Goal: Information Seeking & Learning: Learn about a topic

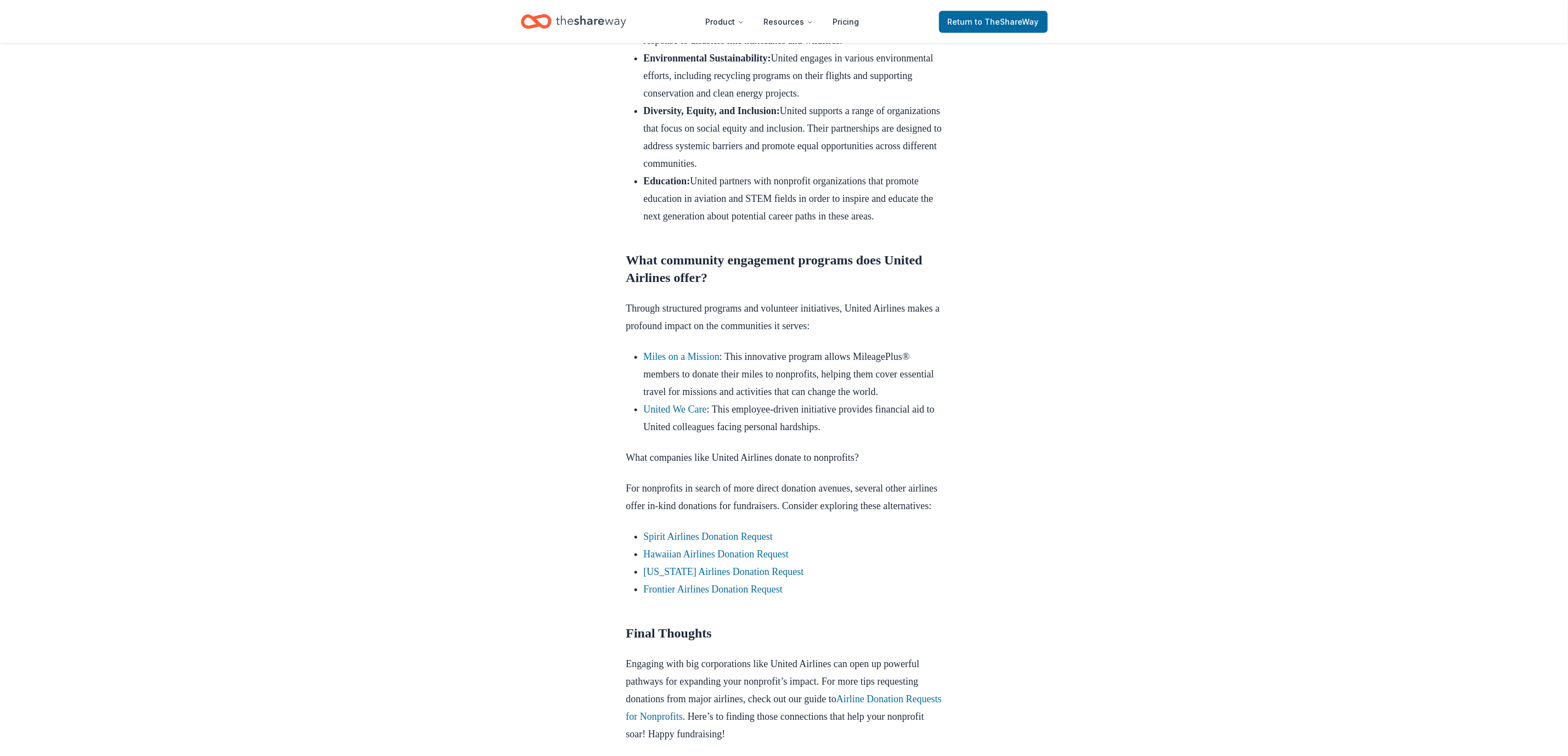
scroll to position [831, 0]
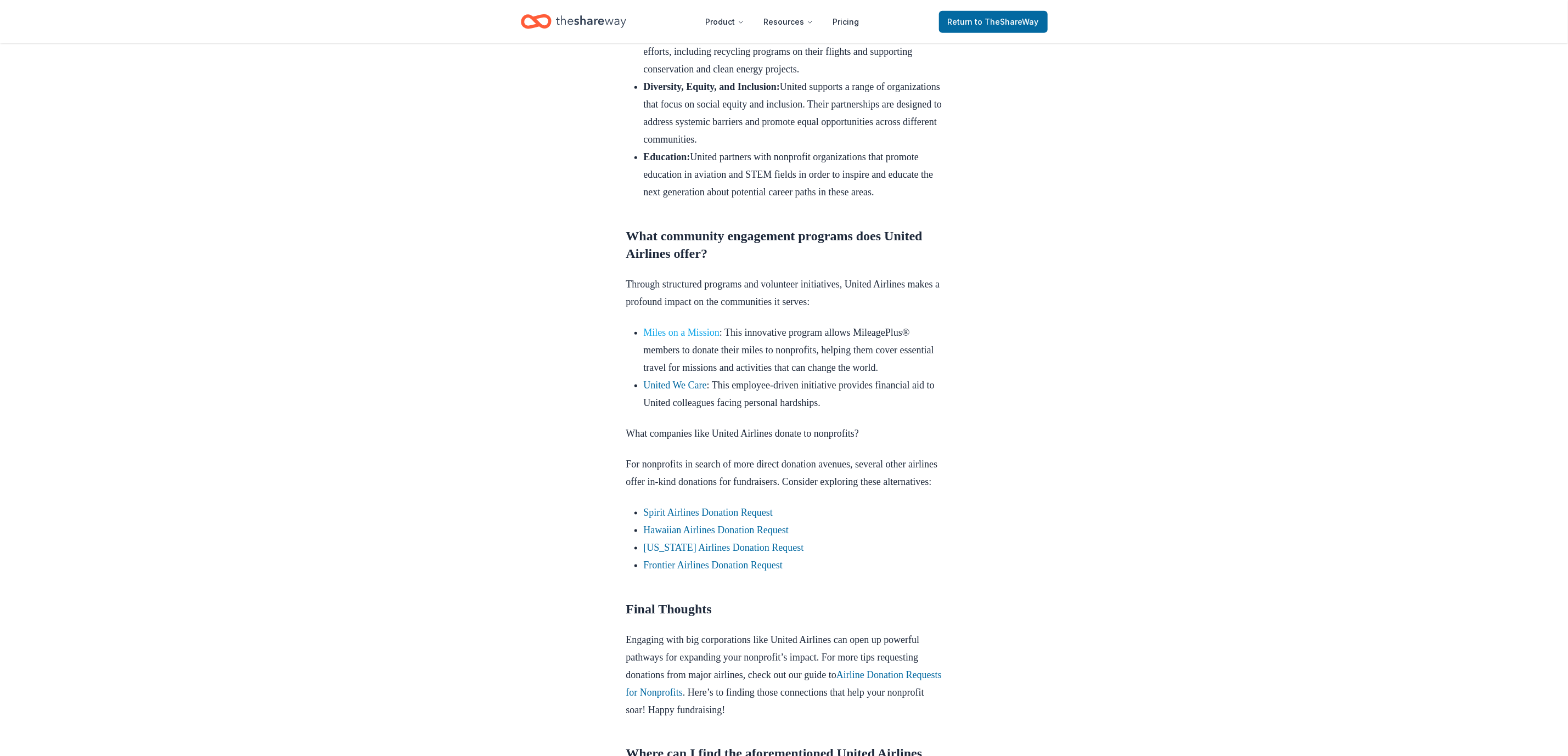
click at [693, 338] on link "Miles on a Mission" at bounding box center [682, 333] width 77 height 11
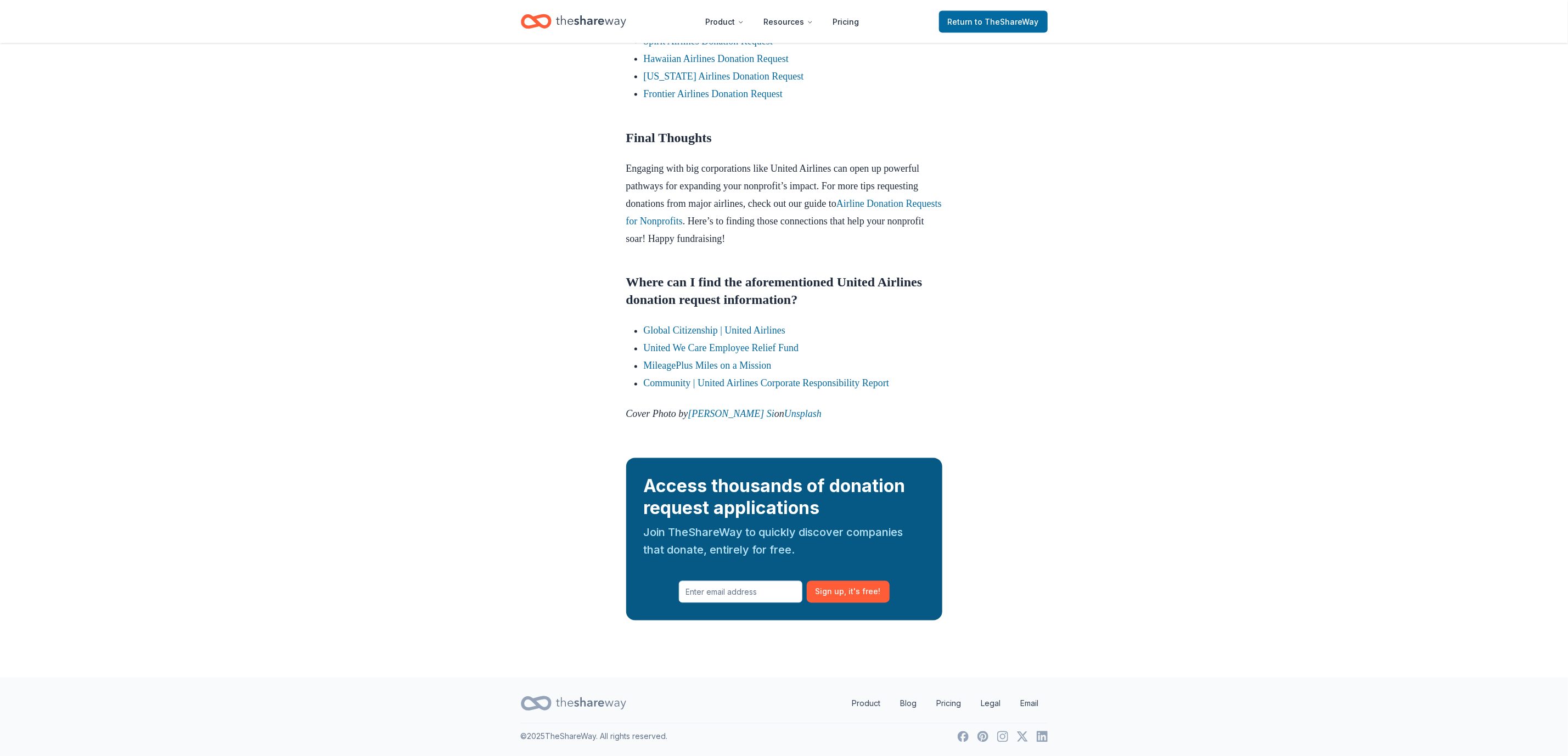
scroll to position [1322, 0]
click at [782, 388] on link "Community | United Airlines Corporate Responsibility Report" at bounding box center [767, 383] width 246 height 11
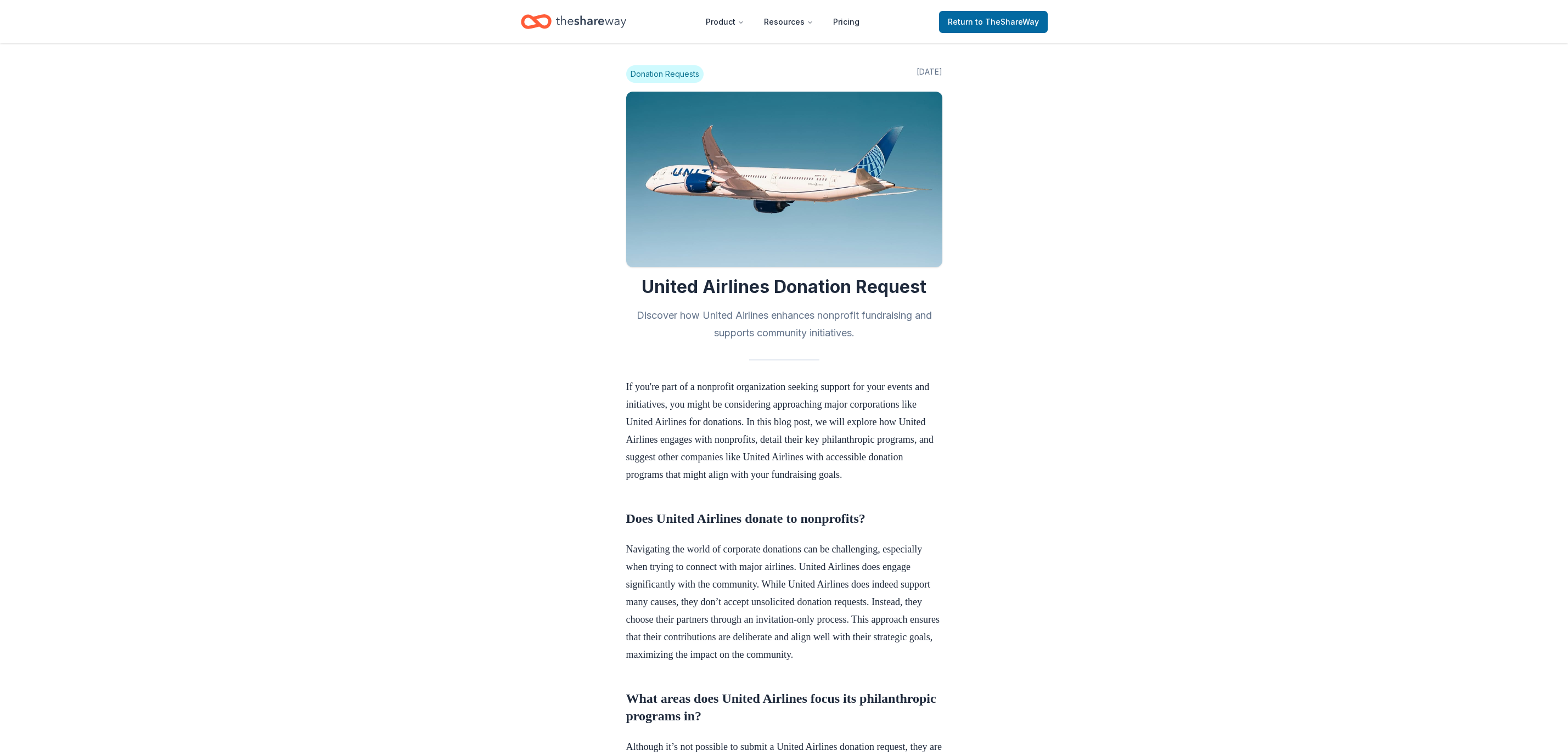
scroll to position [1320, 0]
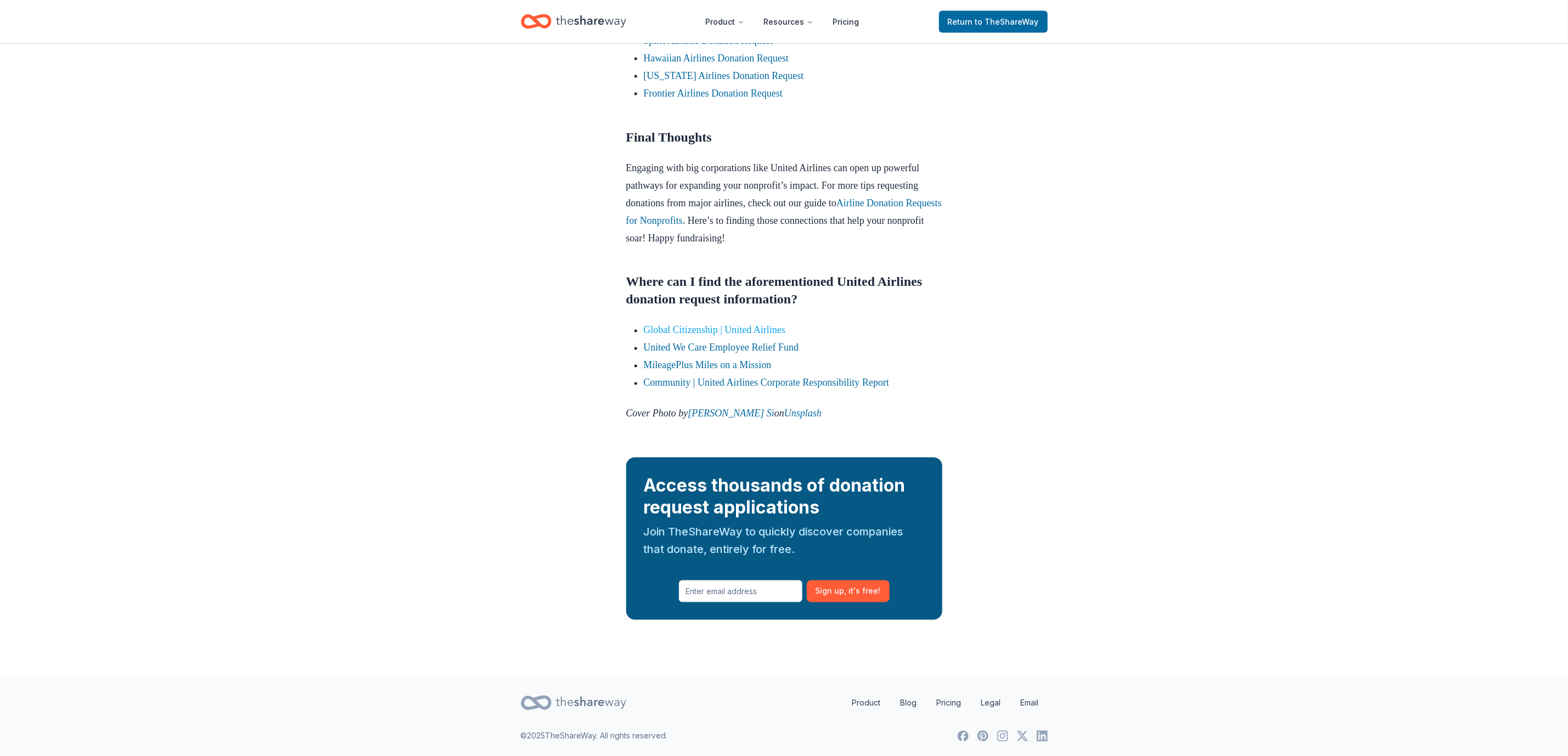
click at [713, 336] on link "Global Citizenship | United Airlines" at bounding box center [715, 330] width 142 height 11
